Goal: Book appointment/travel/reservation

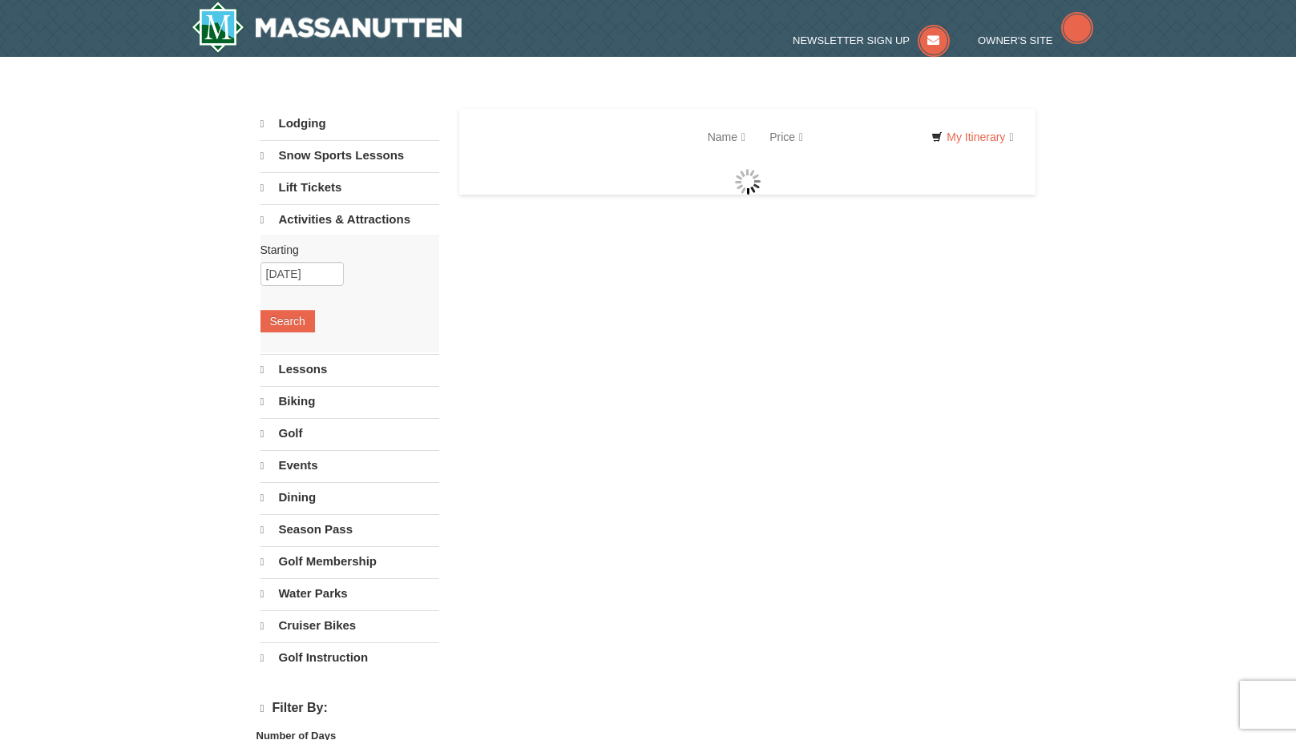
select select "10"
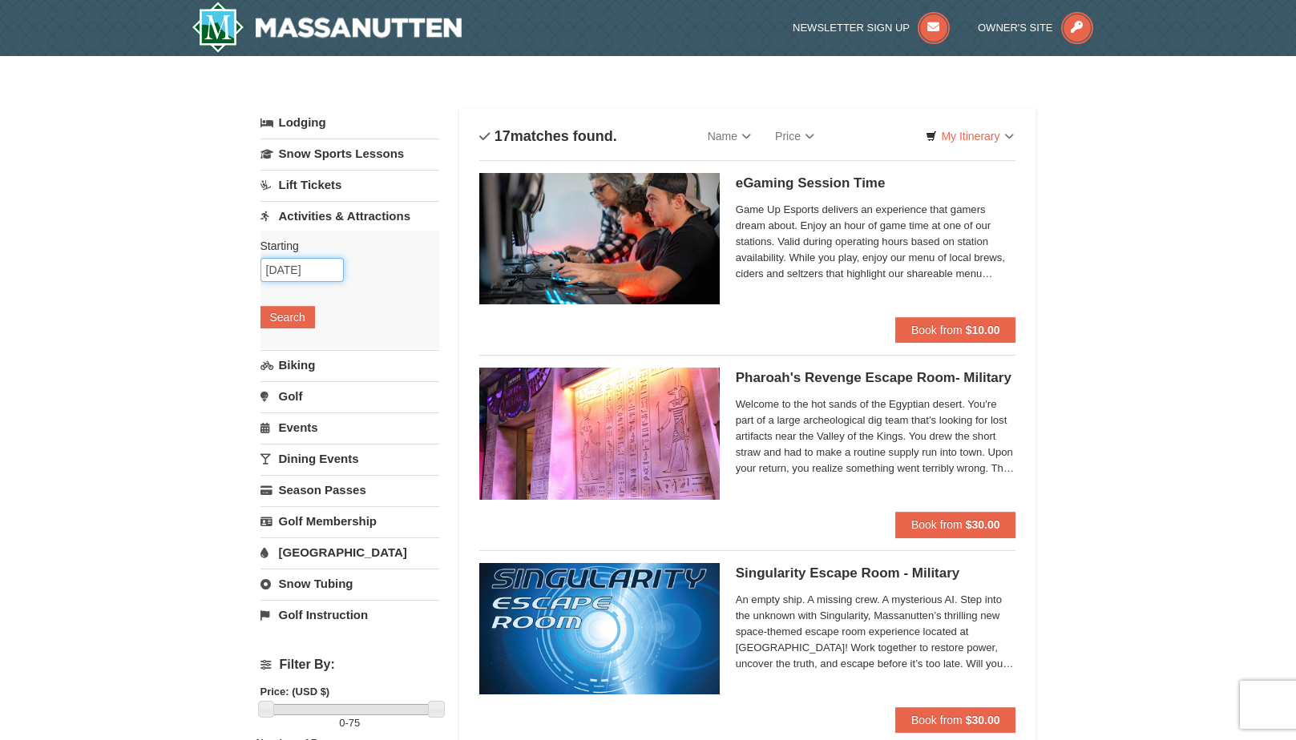
click at [313, 270] on input "[DATE]" at bounding box center [301, 270] width 83 height 24
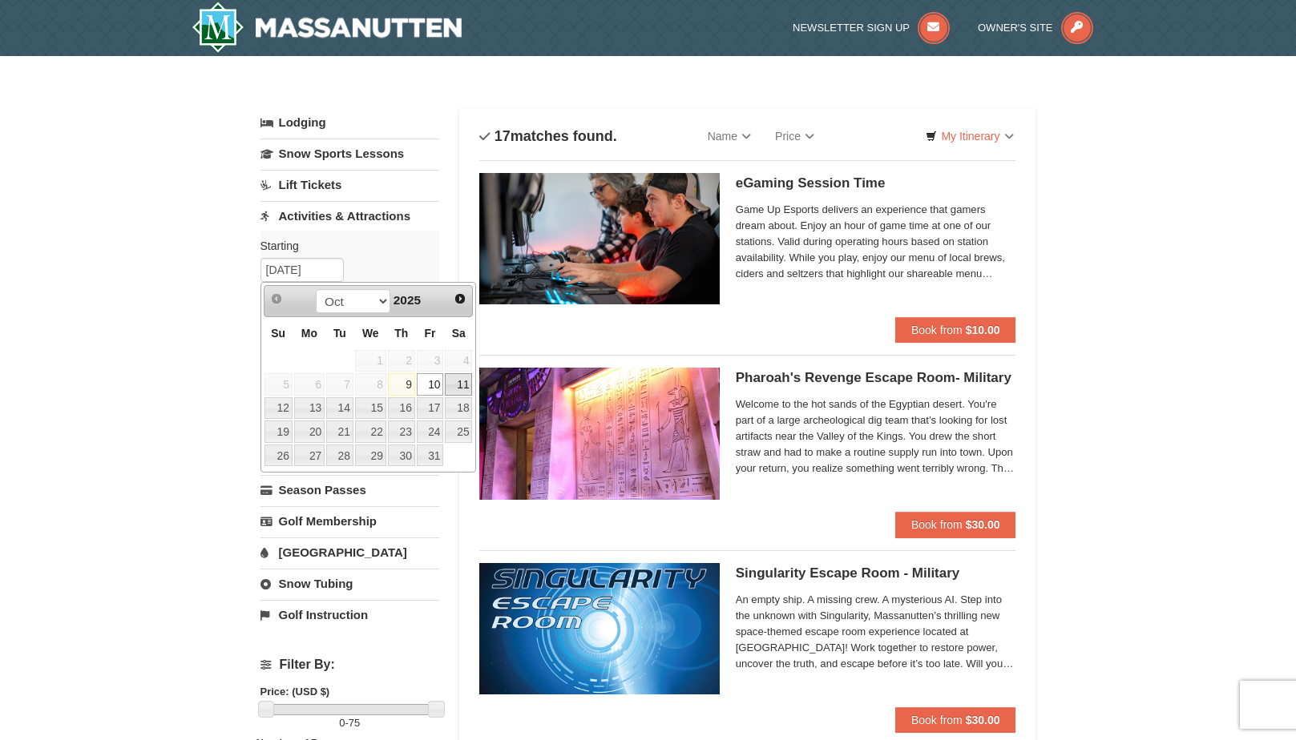
click at [458, 389] on link "11" at bounding box center [458, 384] width 27 height 22
type input "[DATE]"
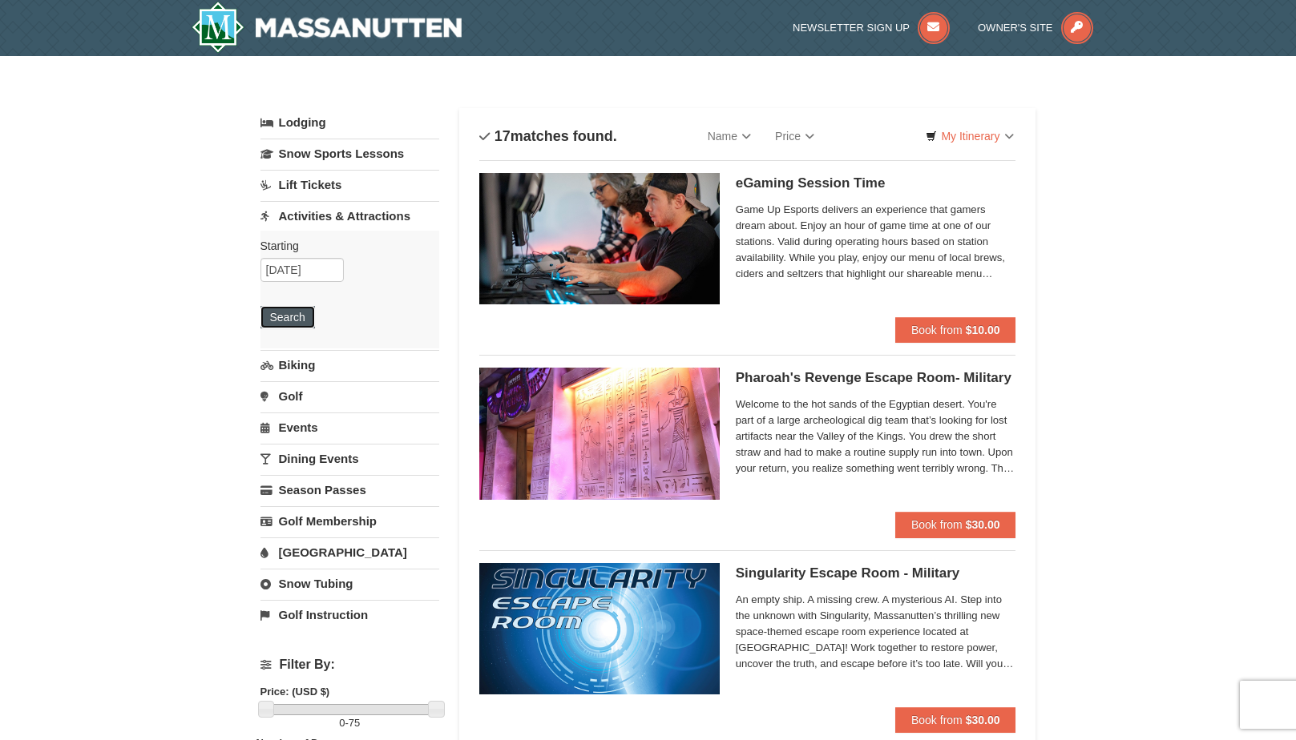
click at [280, 314] on button "Search" at bounding box center [287, 317] width 54 height 22
click at [240, 42] on img at bounding box center [327, 27] width 271 height 51
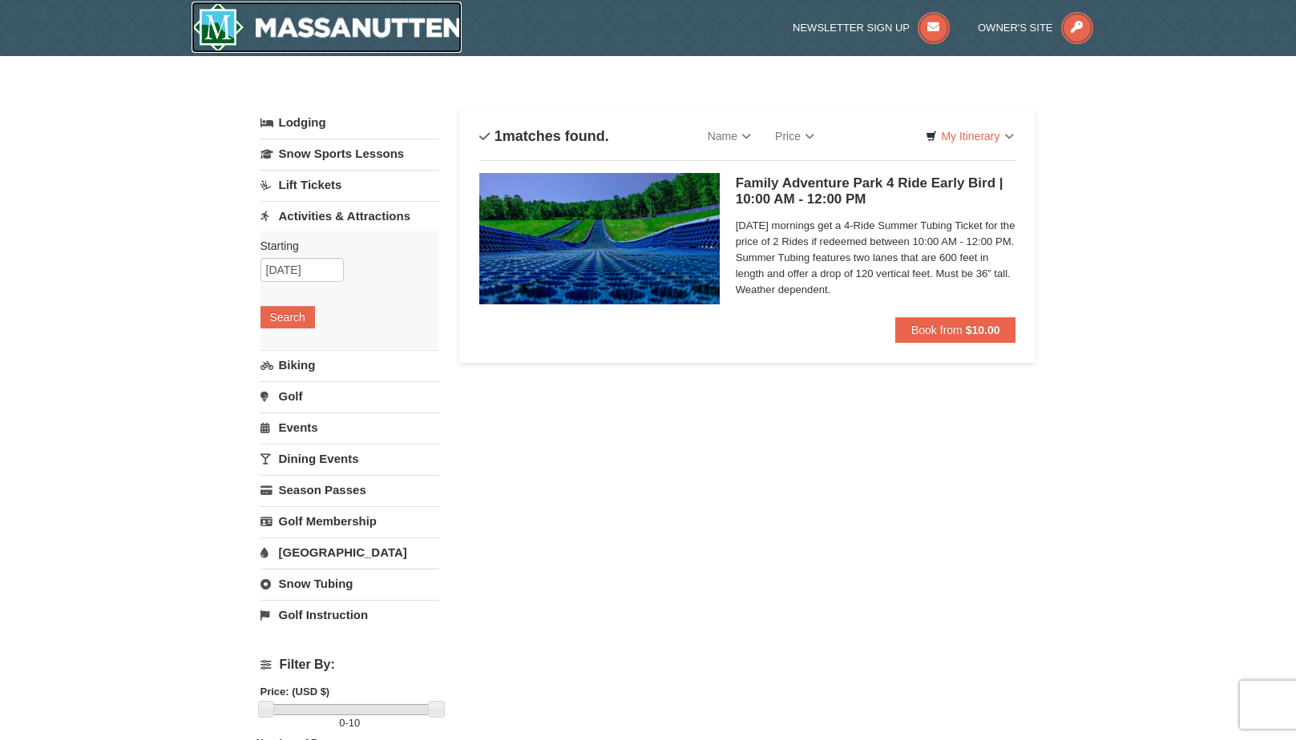
click at [204, 43] on img at bounding box center [327, 27] width 271 height 51
